Goal: Task Accomplishment & Management: Use online tool/utility

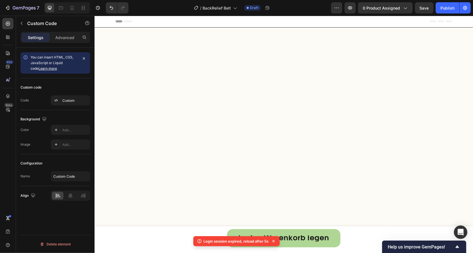
scroll to position [1397, 0]
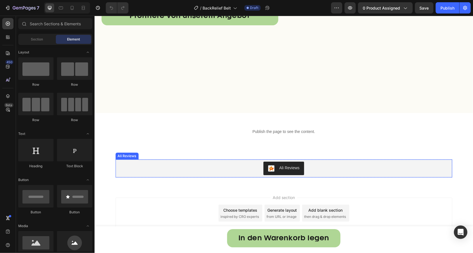
scroll to position [1397, 0]
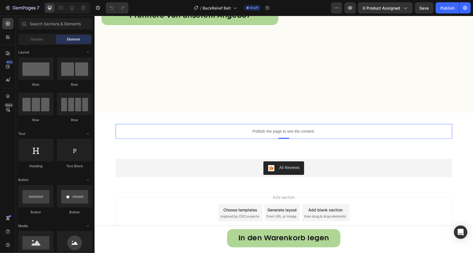
click at [246, 130] on p "Publish the page to see the content." at bounding box center [283, 131] width 337 height 6
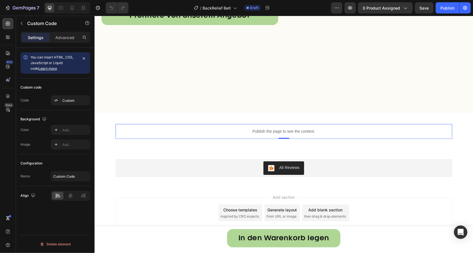
click at [246, 130] on p "Publish the page to see the content." at bounding box center [283, 131] width 337 height 6
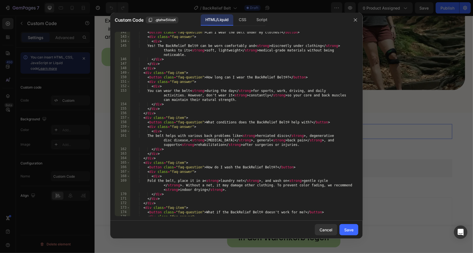
scroll to position [808, 0]
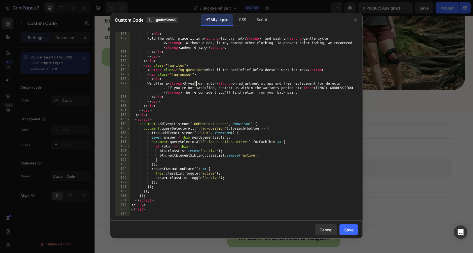
drag, startPoint x: 194, startPoint y: 83, endPoint x: 201, endPoint y: 88, distance: 7.9
click at [196, 83] on div "< div > Fold the belt, place it in a < strong > laundry net </ strong > , and w…" at bounding box center [241, 128] width 223 height 193
drag, startPoint x: 200, startPoint y: 82, endPoint x: 226, endPoint y: 83, distance: 26.1
click at [226, 83] on div "< div > Fold the belt, place it in a < strong > laundry net </ strong > , and w…" at bounding box center [241, 128] width 223 height 193
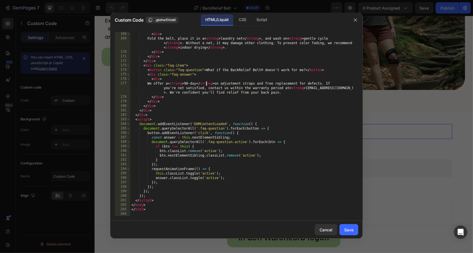
scroll to position [0, 6]
type textarea "We offer a <strong>90-days</strong> on adjustment straps and free replacement f…"
click at [347, 228] on div "Save" at bounding box center [348, 229] width 9 height 6
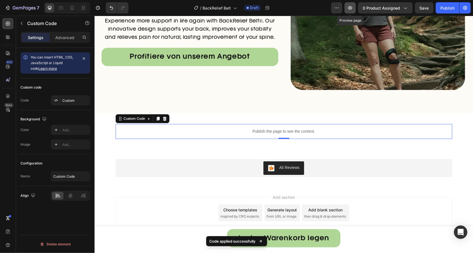
click at [354, 7] on button "button" at bounding box center [350, 7] width 11 height 11
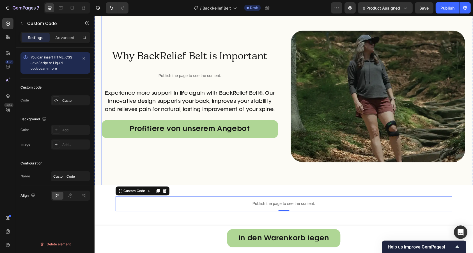
scroll to position [1272, 0]
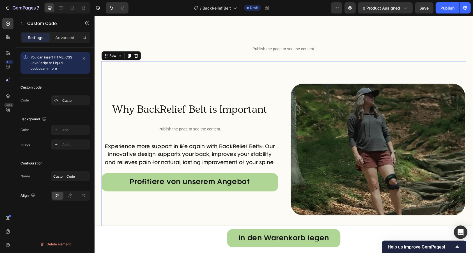
click at [278, 121] on div "Why BackRelief Belt is Important Heading Publish the page to see the content. C…" at bounding box center [283, 149] width 365 height 177
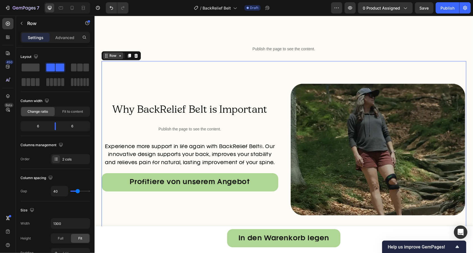
click at [109, 55] on div "Row" at bounding box center [112, 55] width 9 height 5
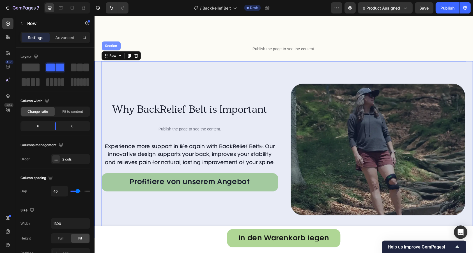
click at [107, 49] on div "Section" at bounding box center [111, 45] width 19 height 9
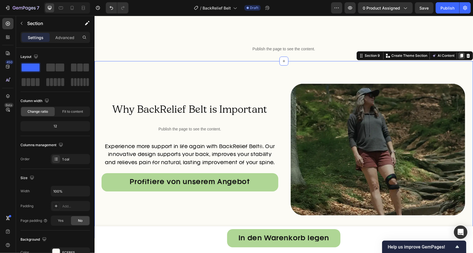
click at [460, 55] on icon at bounding box center [461, 55] width 3 height 4
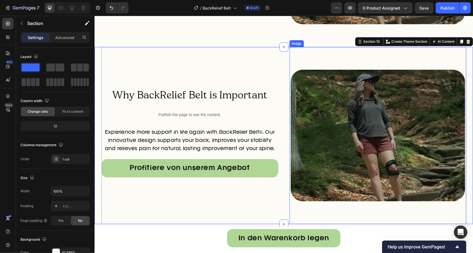
scroll to position [1474, 0]
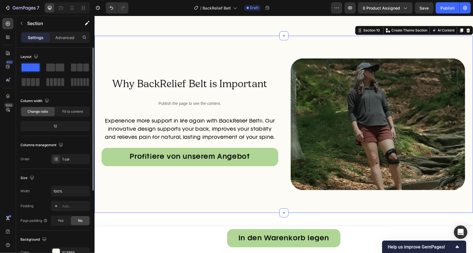
click at [58, 125] on div "12" at bounding box center [55, 126] width 67 height 8
click at [65, 160] on div "1 col" at bounding box center [75, 159] width 26 height 5
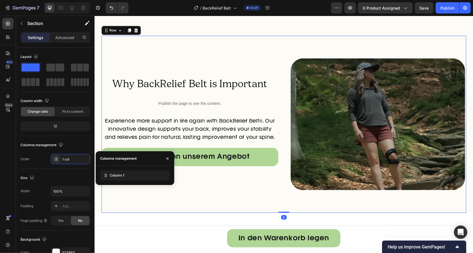
click at [276, 105] on div "Why BackRelief Belt is Important Heading Publish the page to see the content. C…" at bounding box center [283, 123] width 365 height 177
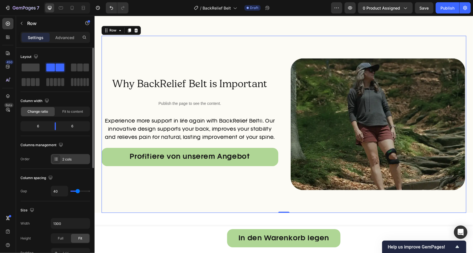
click at [68, 158] on div "2 cols" at bounding box center [75, 159] width 26 height 5
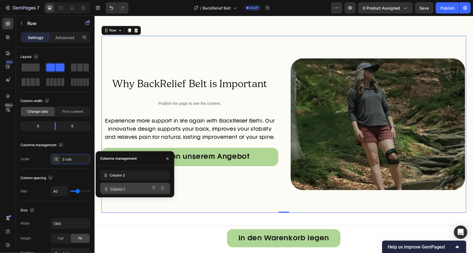
drag, startPoint x: 139, startPoint y: 179, endPoint x: 140, endPoint y: 189, distance: 9.5
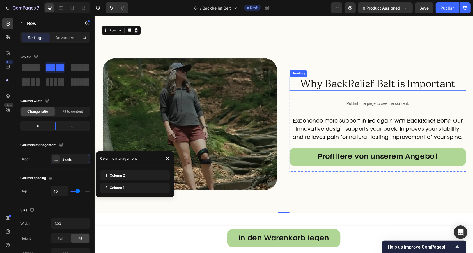
click at [331, 81] on h2 "Why BackRelief Belt is Important" at bounding box center [377, 83] width 177 height 14
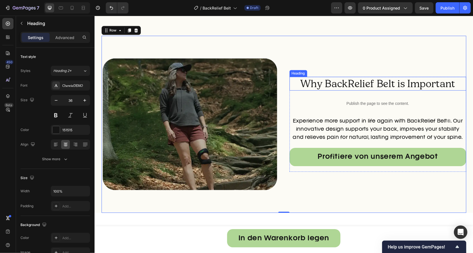
click at [331, 81] on h2 "Why BackRelief Belt is Important" at bounding box center [377, 83] width 177 height 14
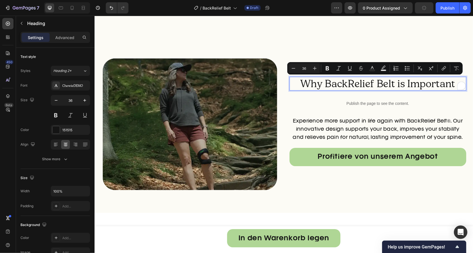
scroll to position [1467, 0]
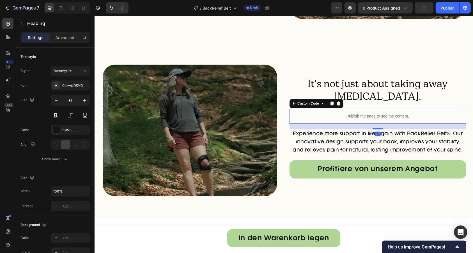
click at [332, 115] on p "Publish the page to see the content." at bounding box center [377, 116] width 177 height 6
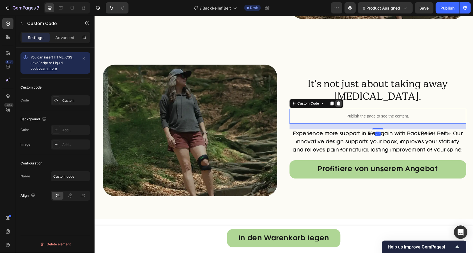
click at [336, 104] on icon at bounding box center [338, 103] width 4 height 4
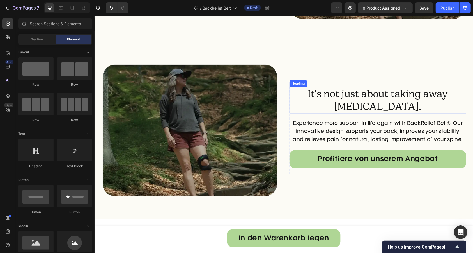
click at [335, 104] on p "It's not just about taking away [MEDICAL_DATA]." at bounding box center [378, 99] width 176 height 25
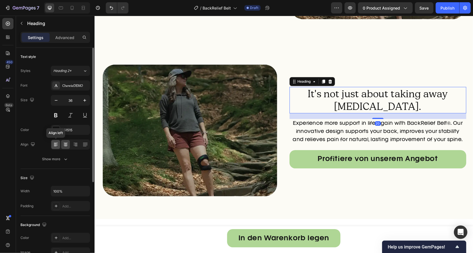
click at [55, 145] on icon at bounding box center [56, 145] width 4 height 1
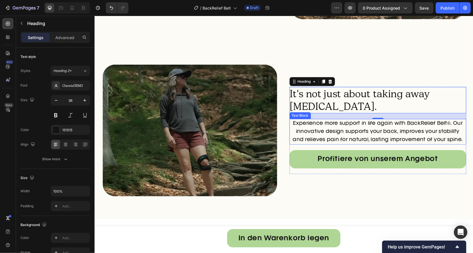
click at [329, 139] on p "Experience more support in life again with BackRelief Belt®. Our innovative des…" at bounding box center [378, 131] width 176 height 24
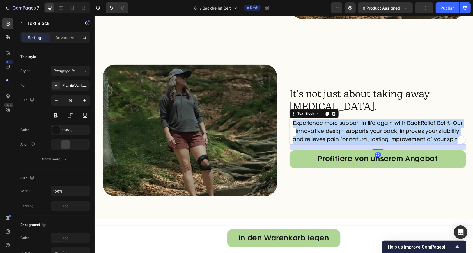
click at [328, 136] on p "Experience more support in life again with BackRelief Belt®. Our innovative des…" at bounding box center [378, 131] width 176 height 24
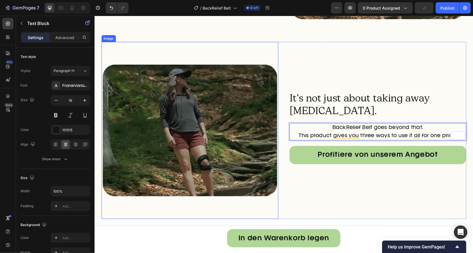
scroll to position [1471, 0]
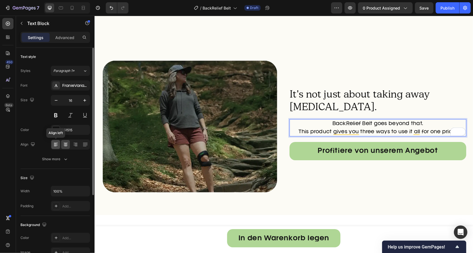
drag, startPoint x: 57, startPoint y: 145, endPoint x: 20, endPoint y: 111, distance: 49.5
click at [57, 145] on icon at bounding box center [56, 144] width 6 height 6
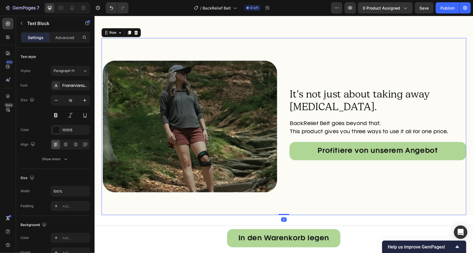
click at [347, 63] on div "It's not just about taking away [MEDICAL_DATA]. Heading BackRelief Belt goes be…" at bounding box center [377, 126] width 177 height 177
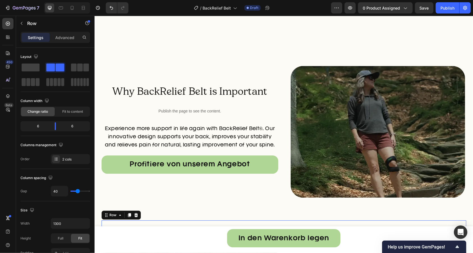
scroll to position [1359, 0]
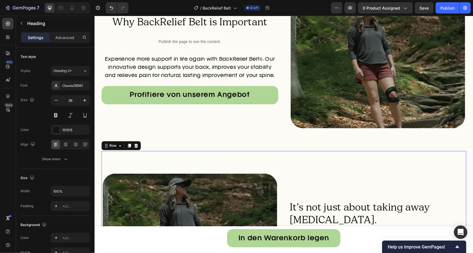
click at [343, 202] on p "It's not just about taking away [MEDICAL_DATA]." at bounding box center [378, 212] width 176 height 25
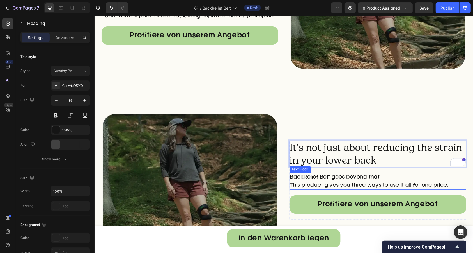
scroll to position [1429, 0]
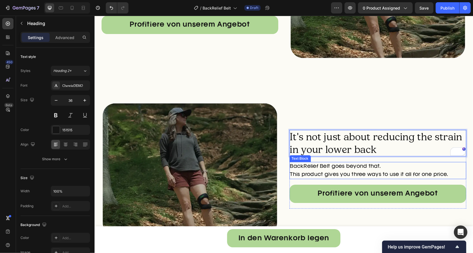
click at [339, 172] on p "This product gives you three ways to use it all for one price." at bounding box center [378, 174] width 176 height 8
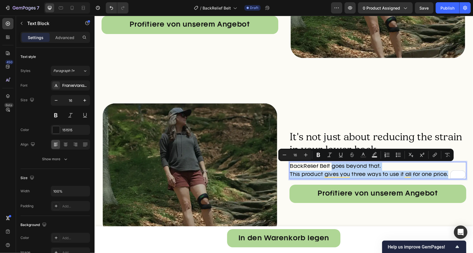
drag, startPoint x: 328, startPoint y: 166, endPoint x: 445, endPoint y: 177, distance: 117.2
click at [445, 177] on div "BackRelief Belt goes beyond that. This product gives you three ways to use it a…" at bounding box center [377, 169] width 177 height 17
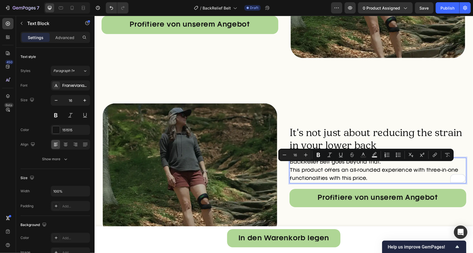
scroll to position [1425, 0]
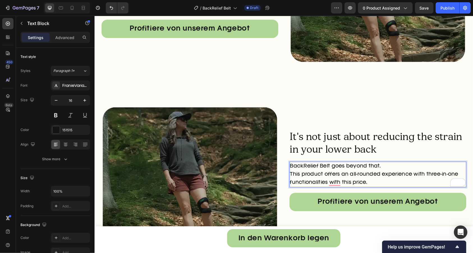
click at [381, 167] on p "BackRelief Belt goes beyond that." at bounding box center [378, 166] width 176 height 8
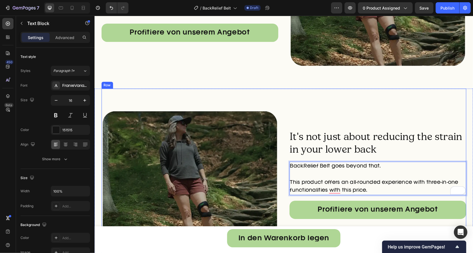
click at [374, 122] on div "It's not just about reducing the strain in your lower back Heading BackRelief B…" at bounding box center [377, 176] width 177 height 177
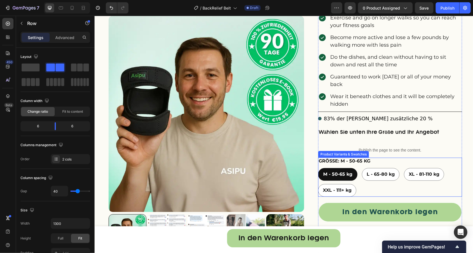
scroll to position [355, 0]
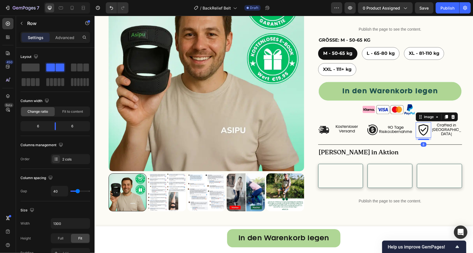
click at [420, 122] on img at bounding box center [423, 129] width 15 height 15
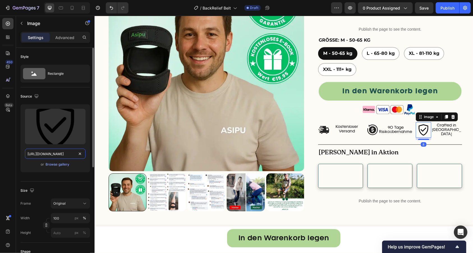
click at [69, 154] on input "[URL][DOMAIN_NAME]" at bounding box center [55, 153] width 61 height 10
paste input "japan.avif?v=1758980269"
type input "[URL][DOMAIN_NAME]"
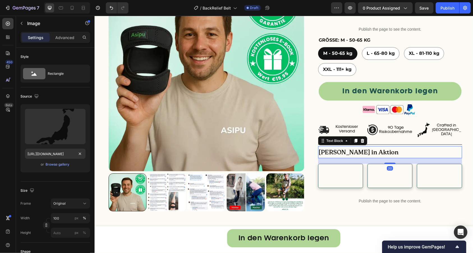
click at [407, 146] on p "[PERSON_NAME] in Aktion" at bounding box center [390, 151] width 143 height 11
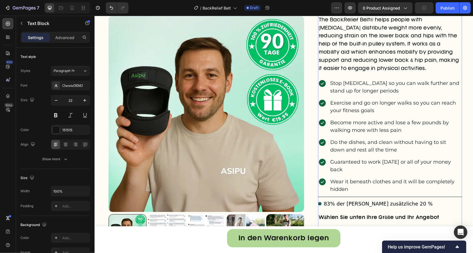
scroll to position [111, 0]
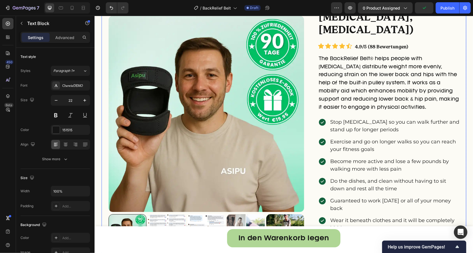
click at [312, 71] on div "right Created with Sketch. right Created with Sketch. Product Images Überarbeit…" at bounding box center [283, 191] width 365 height 527
radio input "false"
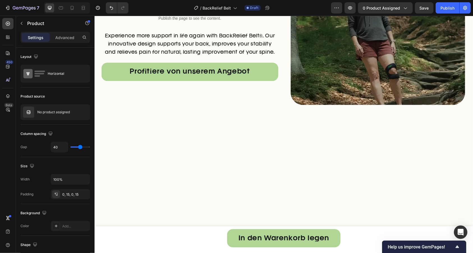
scroll to position [1573, 0]
